Goal: Navigation & Orientation: Find specific page/section

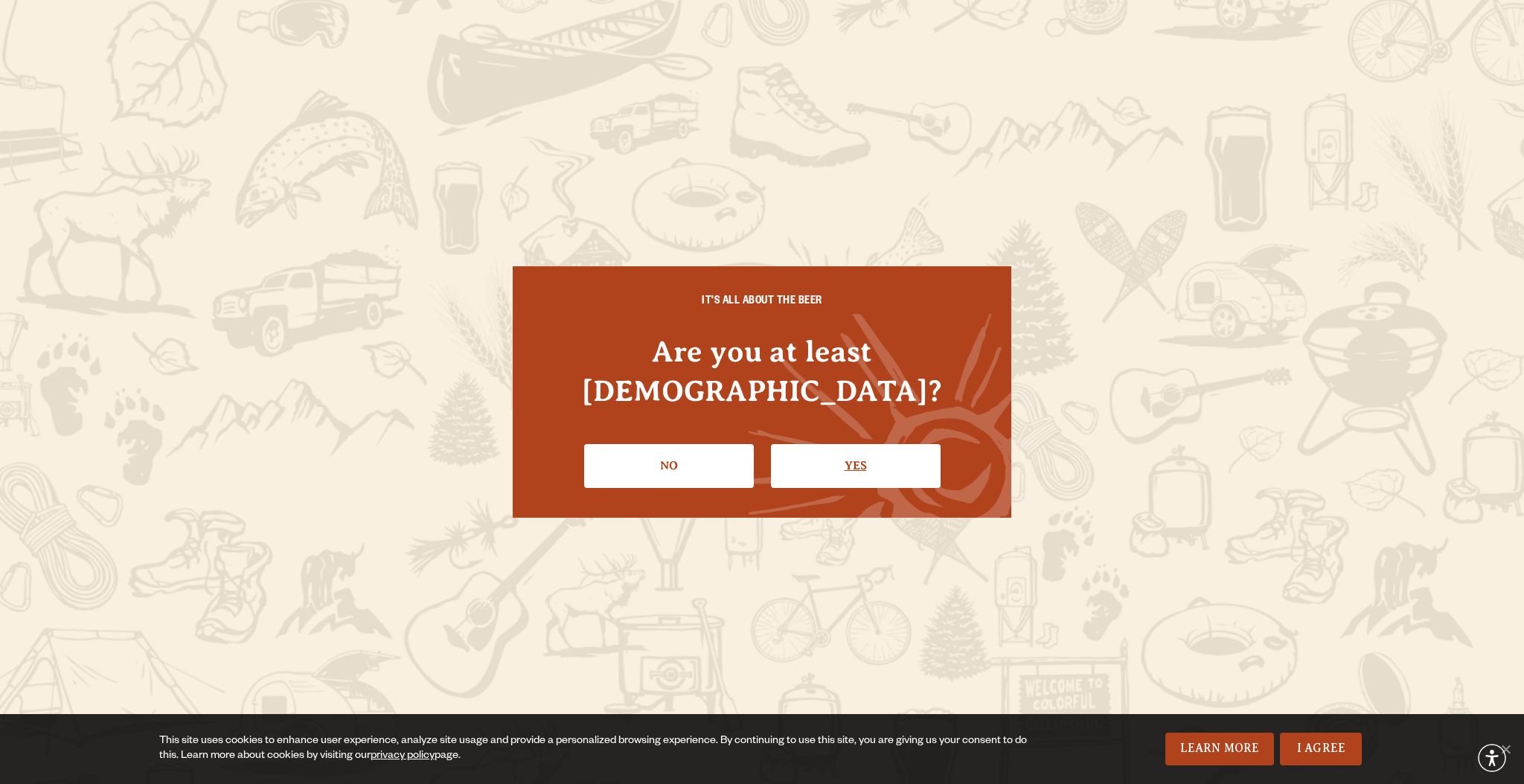
click at [867, 444] on link "Yes" at bounding box center [855, 465] width 169 height 43
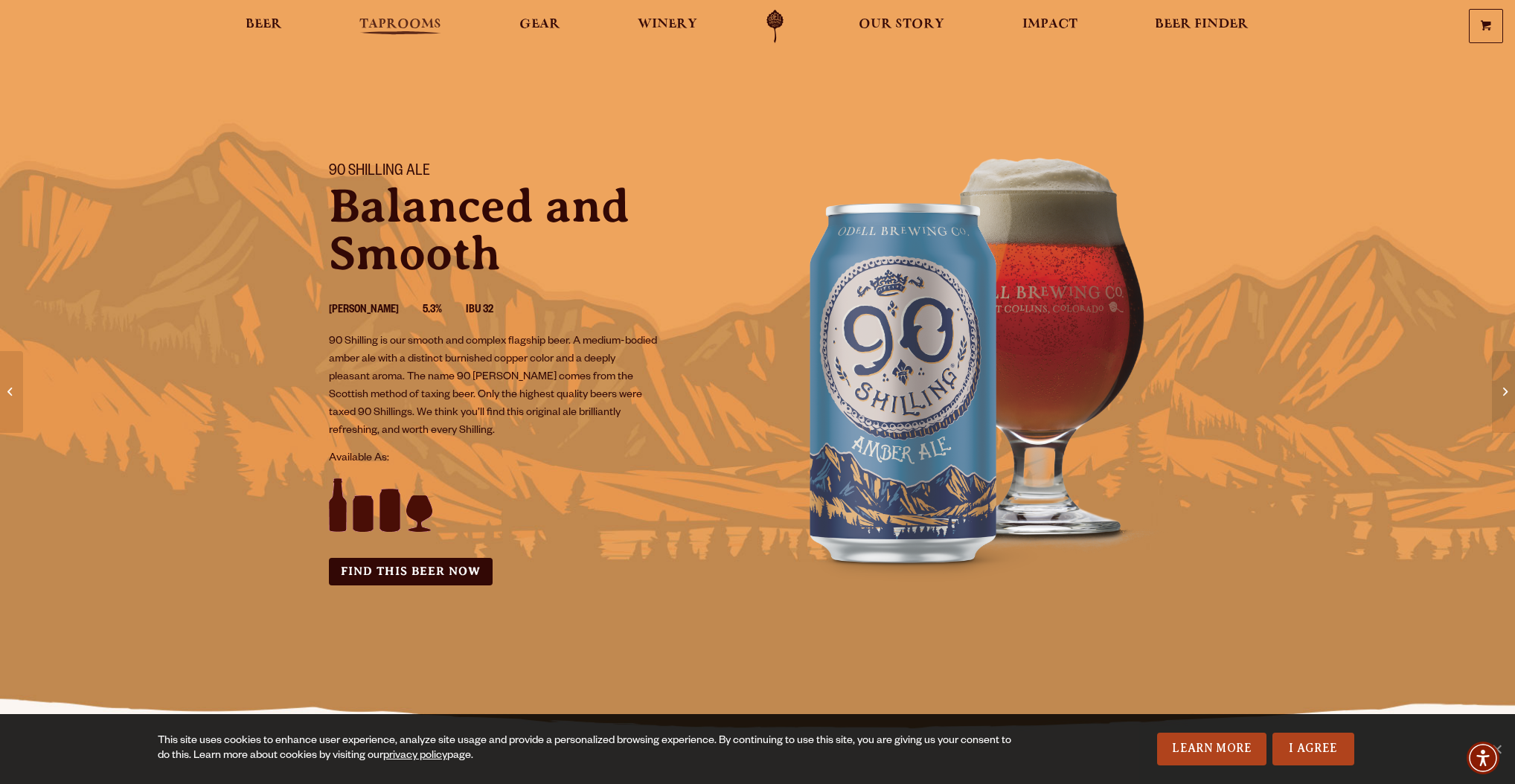
click at [350, 16] on link "Taprooms" at bounding box center [400, 26] width 101 height 33
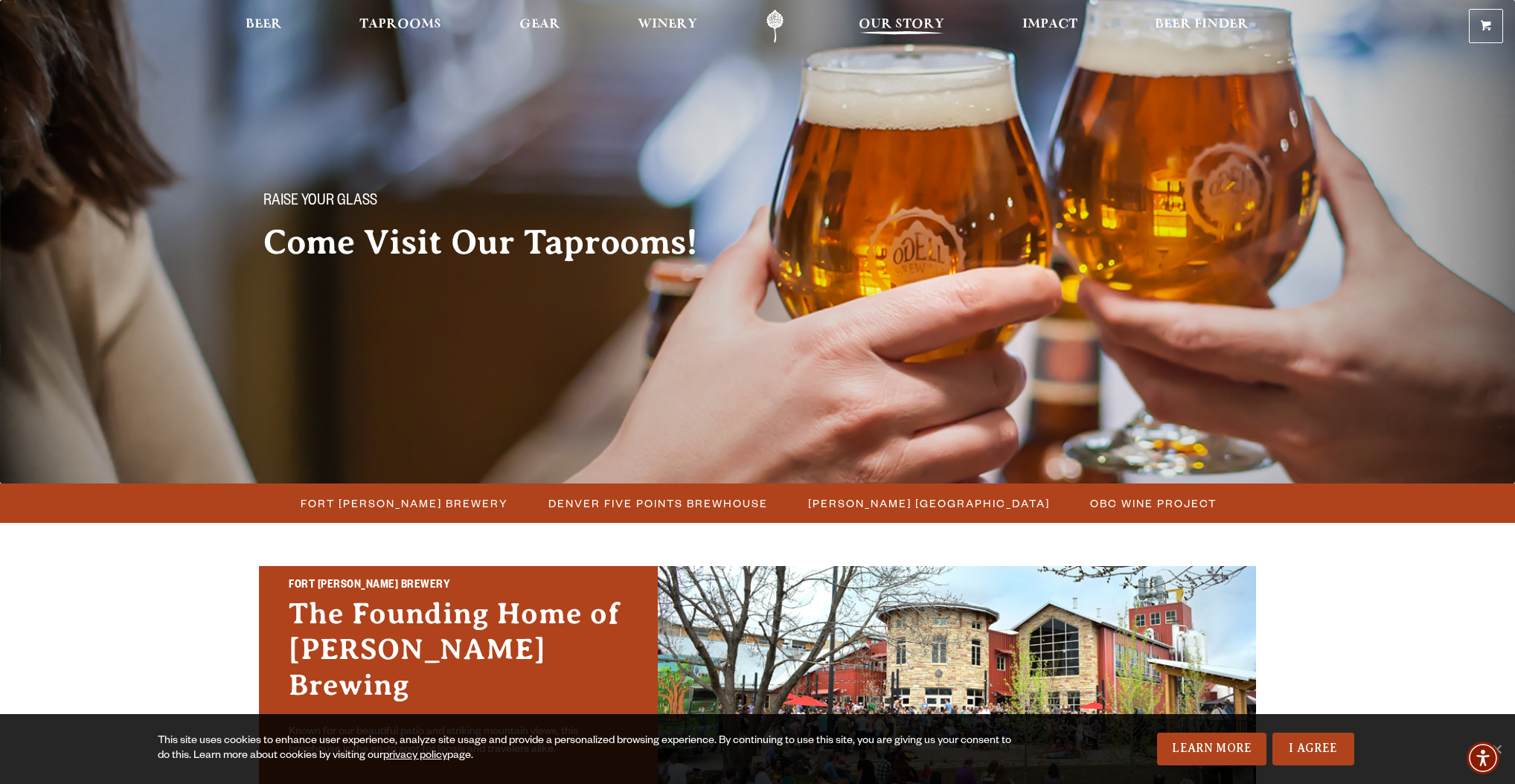
click at [945, 31] on span "Our Story" at bounding box center [902, 25] width 86 height 12
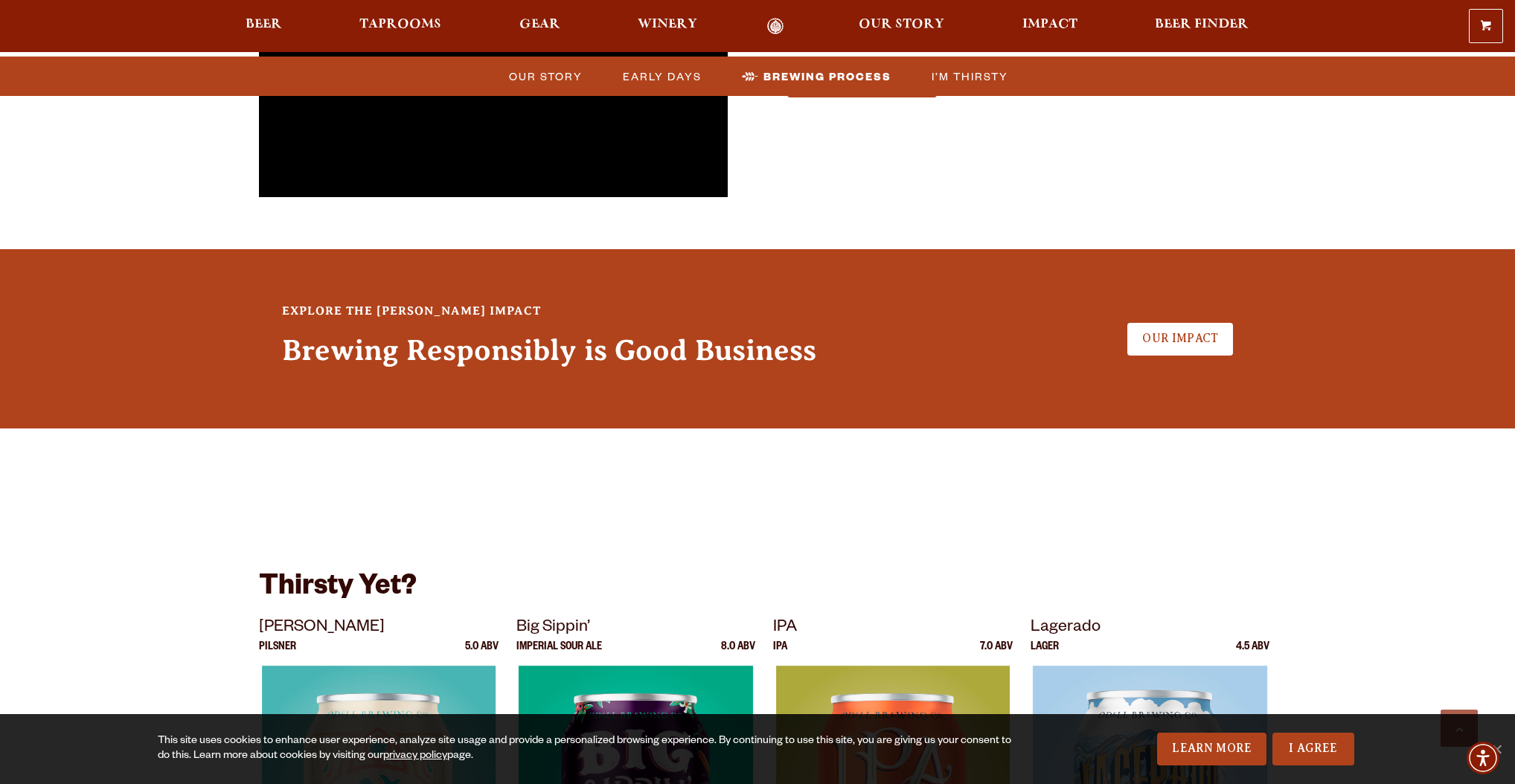
scroll to position [3332, 0]
